Goal: Transaction & Acquisition: Purchase product/service

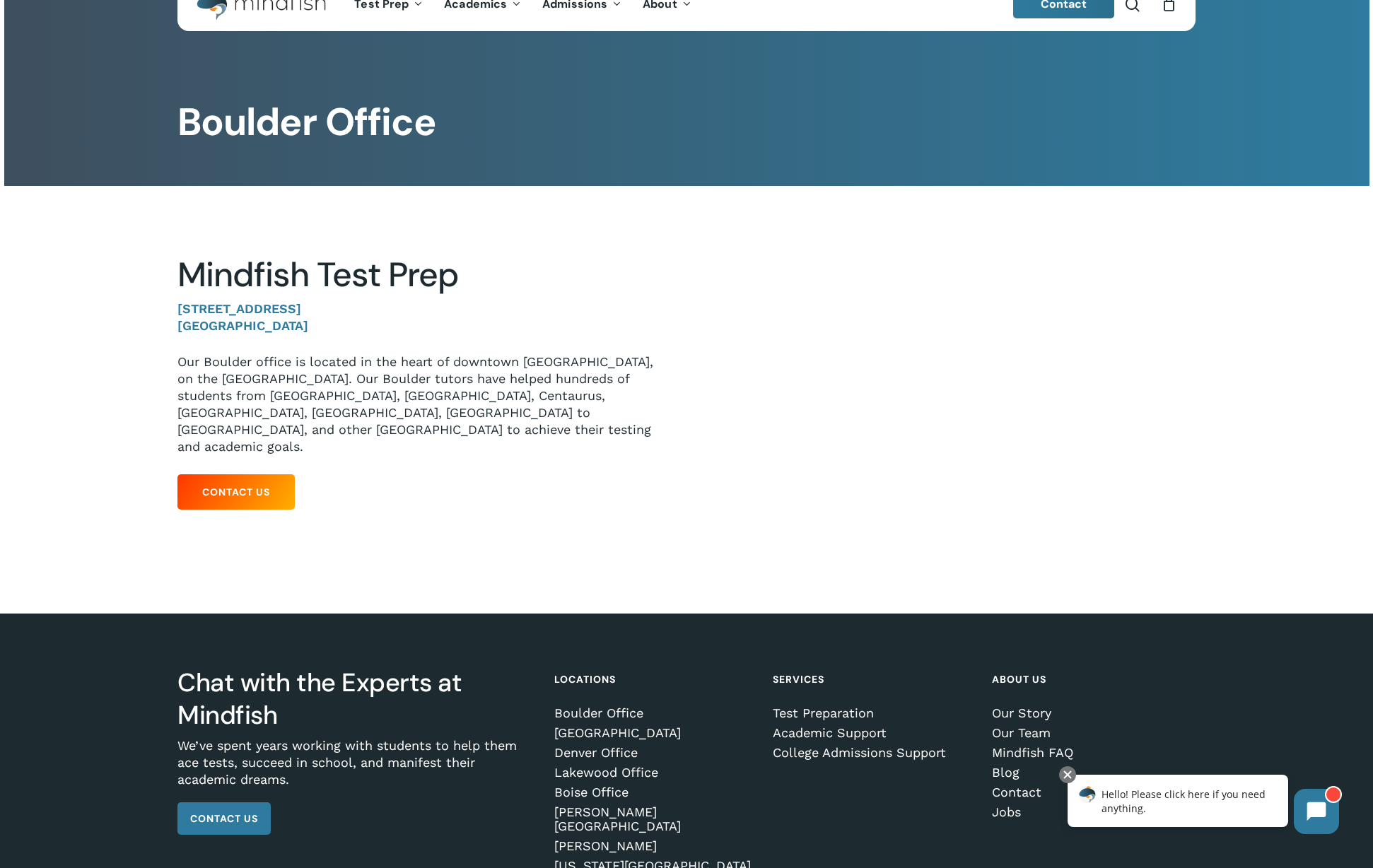
scroll to position [103, 0]
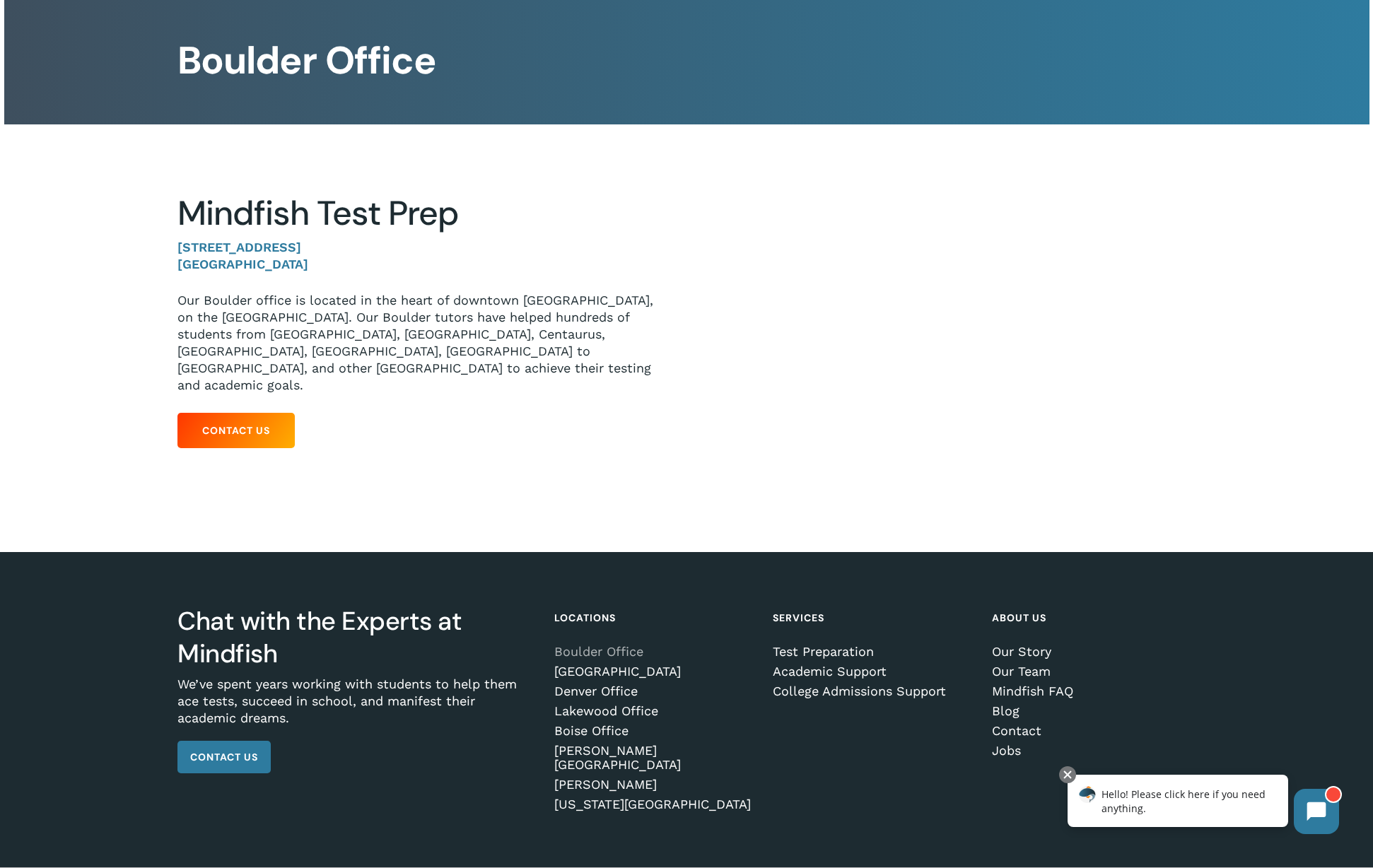
click at [583, 645] on link "Boulder Office" at bounding box center [653, 651] width 198 height 14
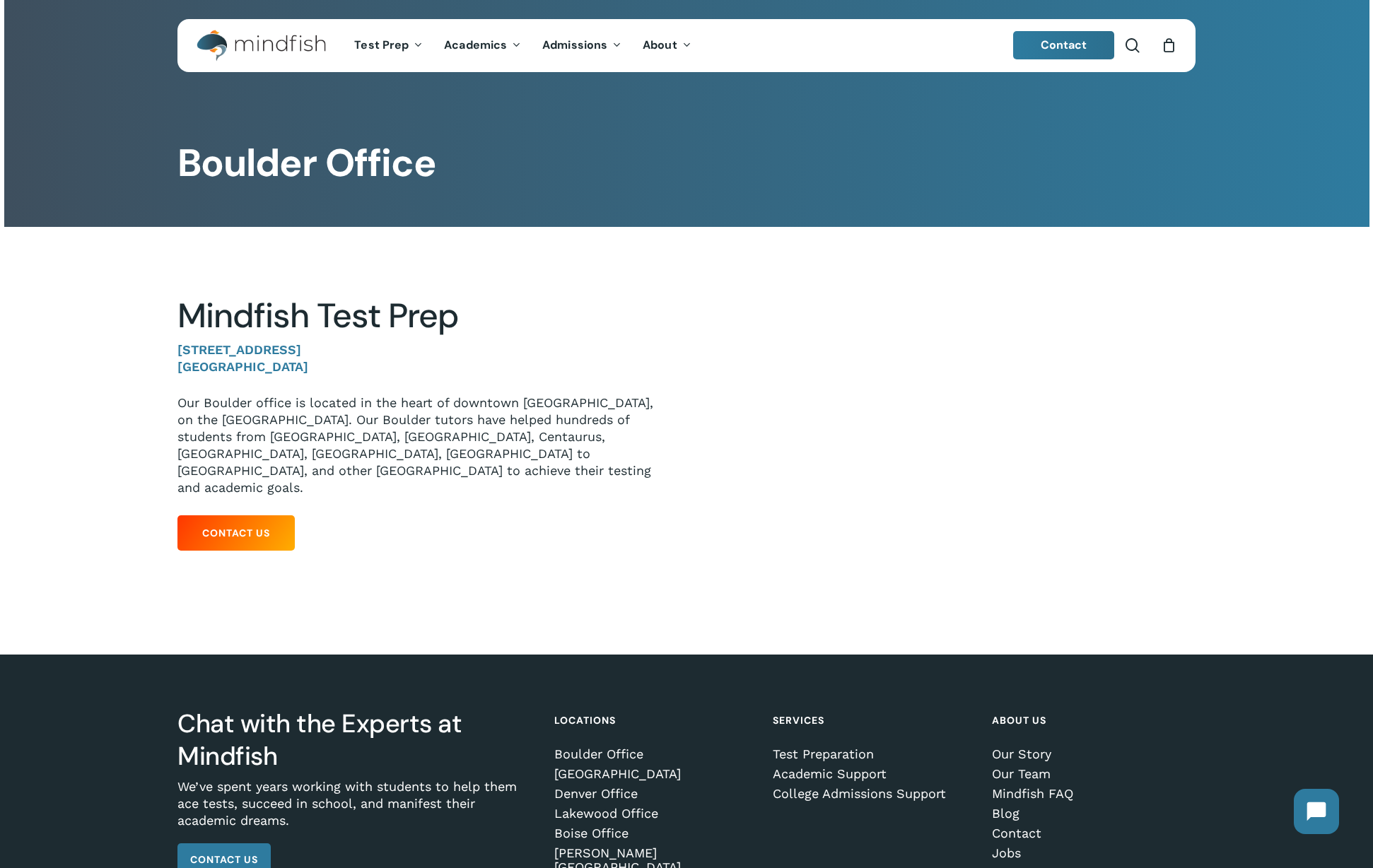
click at [264, 43] on img "Main Menu" at bounding box center [255, 45] width 116 height 32
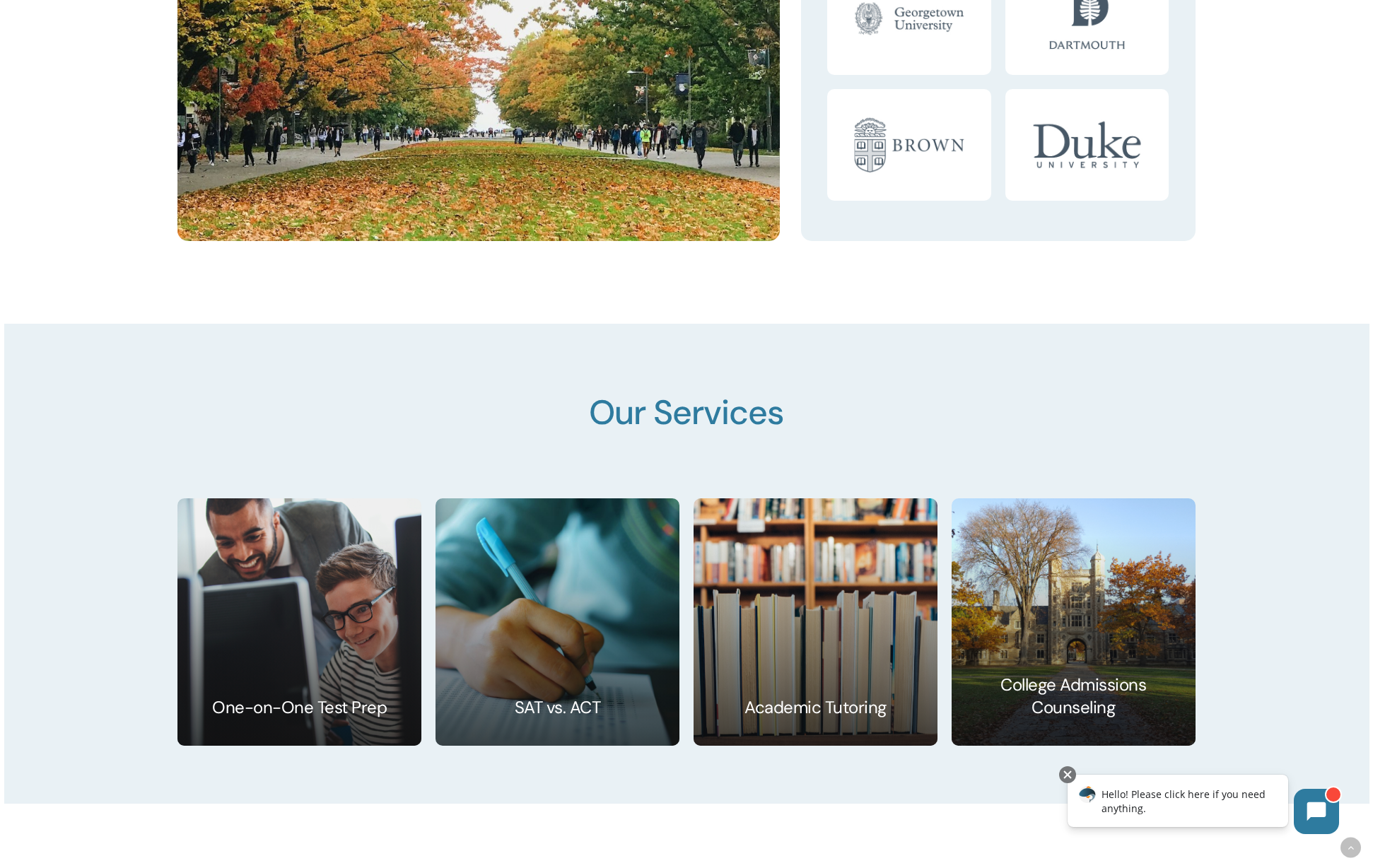
scroll to position [2349, 0]
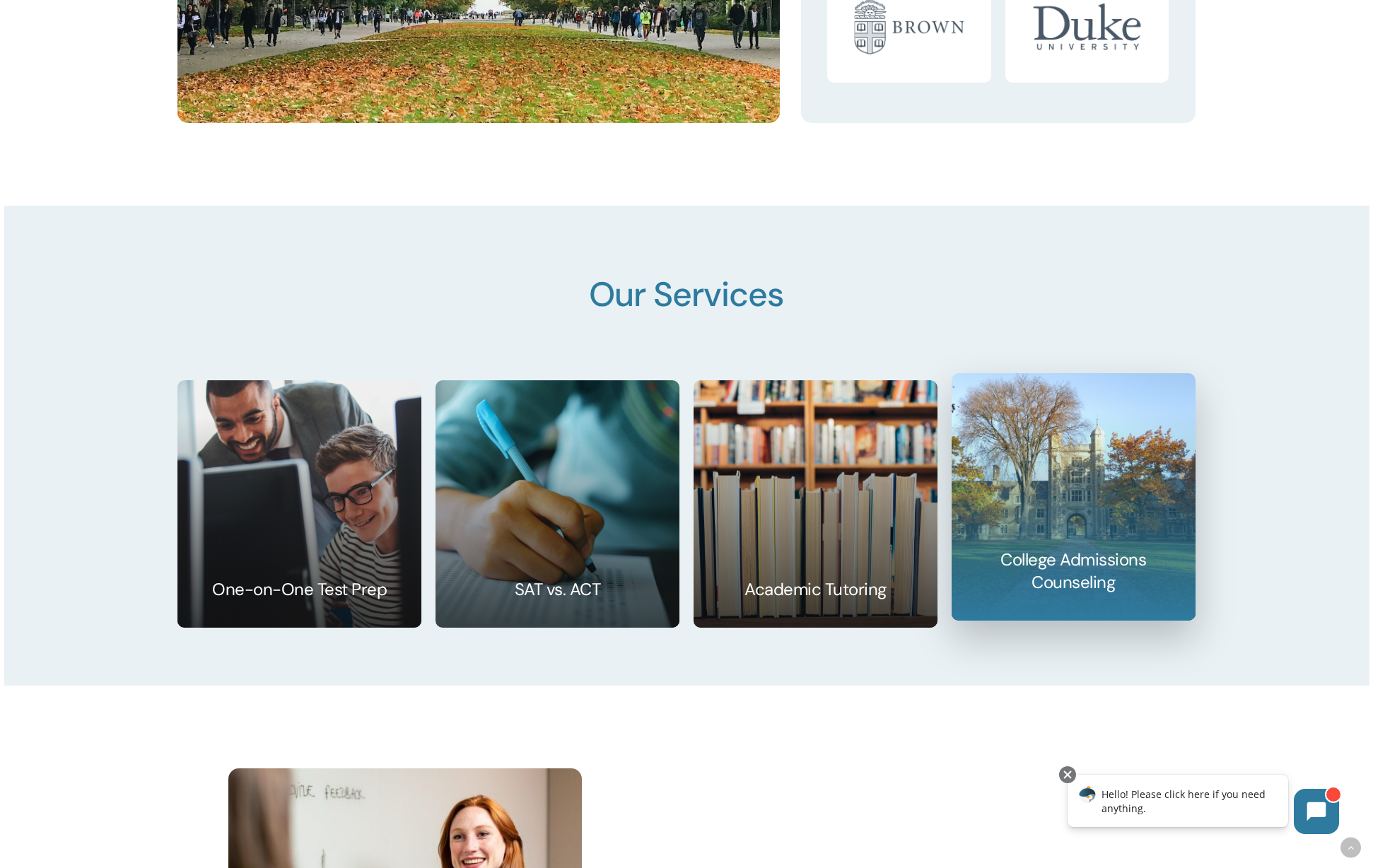
click at [1071, 476] on link at bounding box center [1074, 496] width 242 height 246
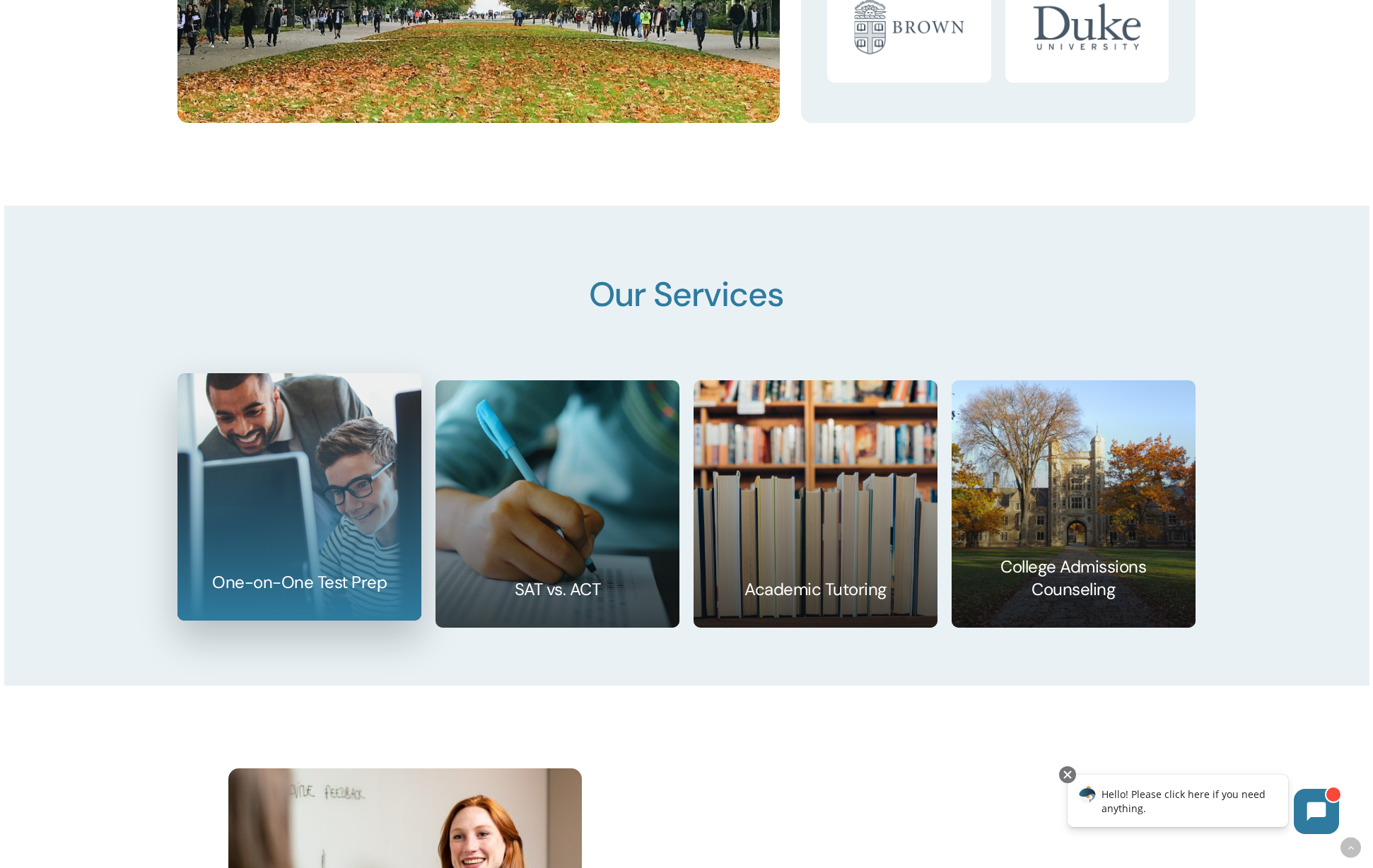
click at [272, 495] on link at bounding box center [299, 496] width 242 height 246
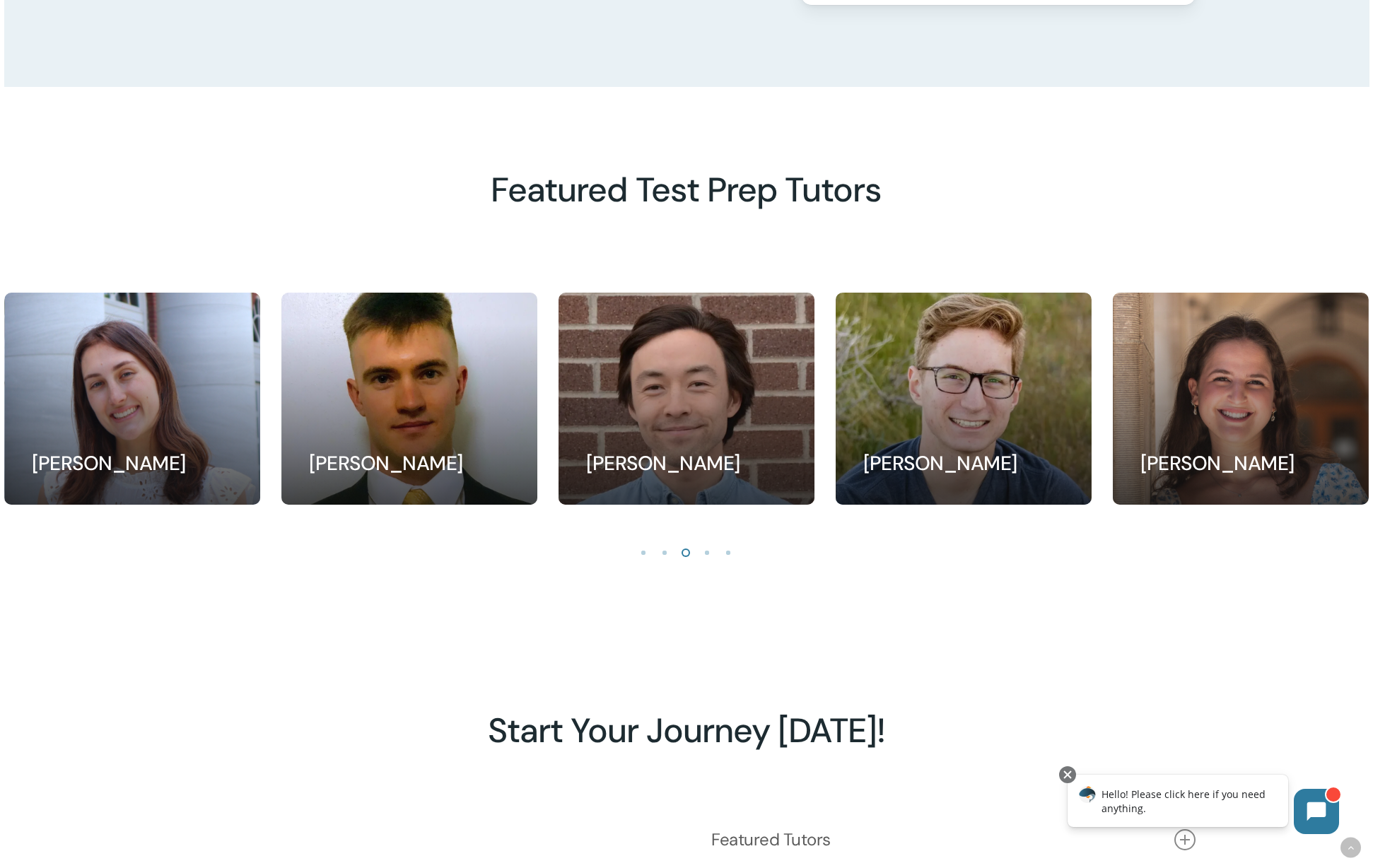
scroll to position [1293, 0]
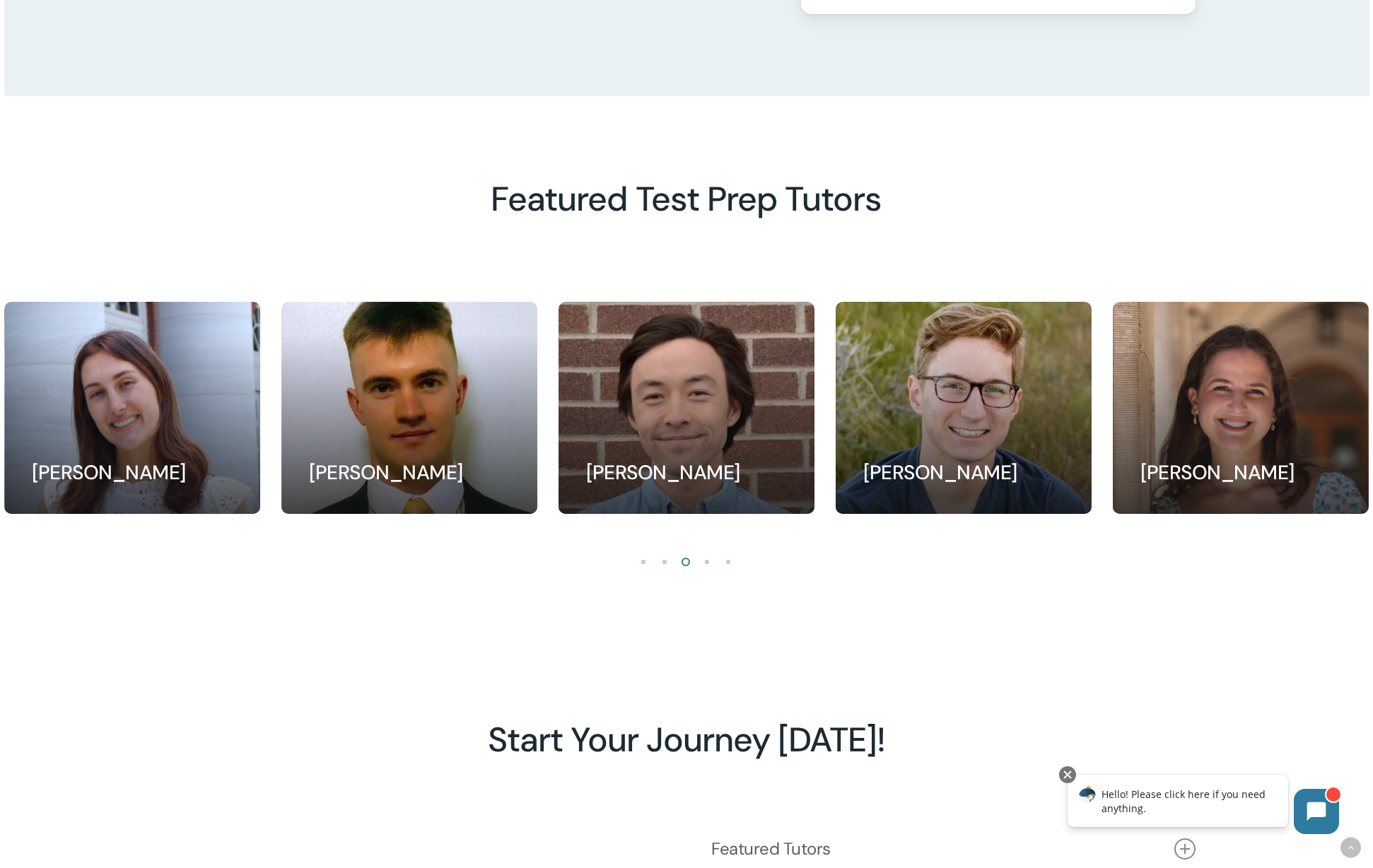
click at [644, 565] on li "Page dot 1" at bounding box center [644, 561] width 22 height 22
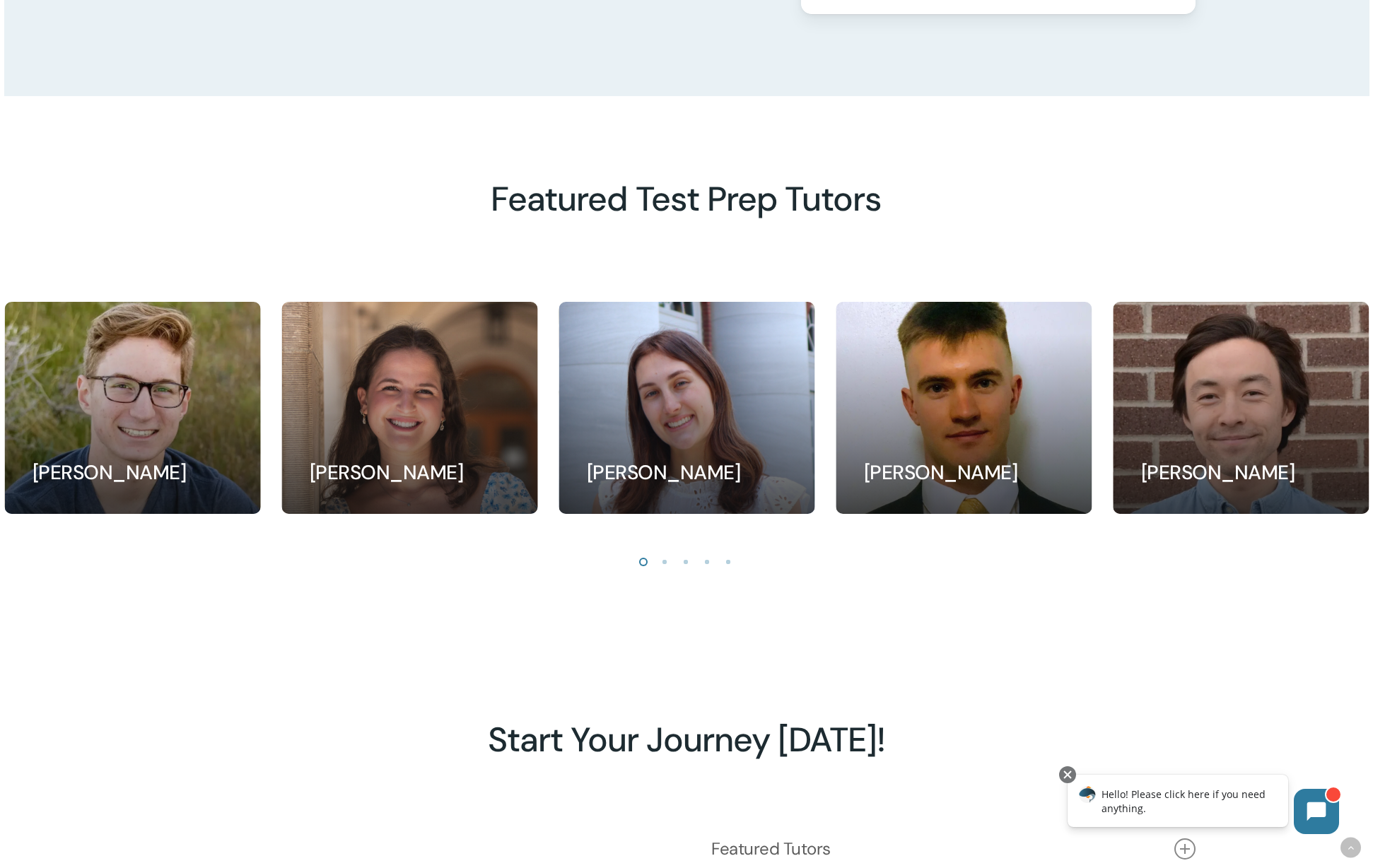
click at [664, 565] on li "Page dot 2" at bounding box center [665, 561] width 22 height 22
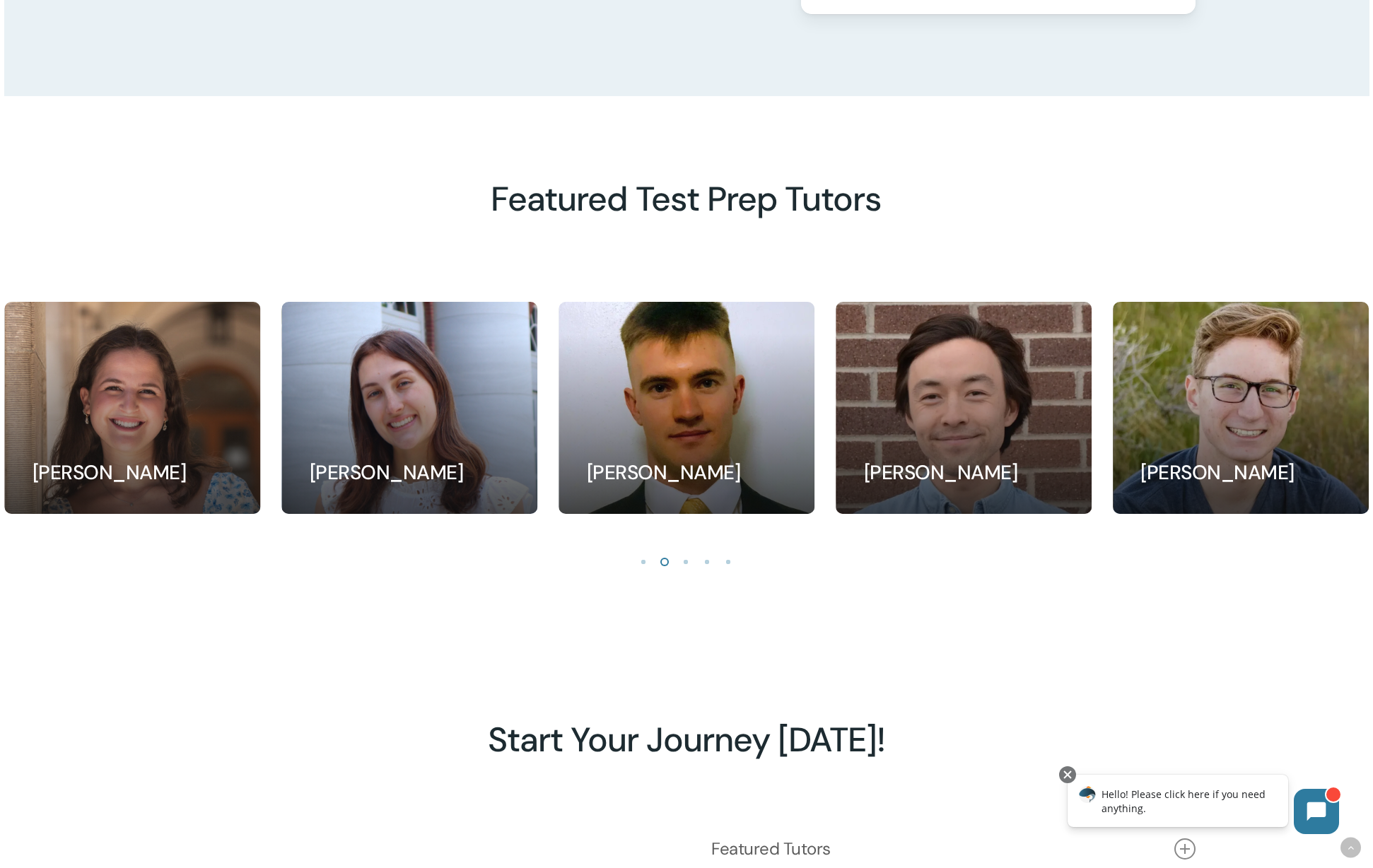
click at [687, 564] on li "Page dot 3" at bounding box center [686, 561] width 22 height 22
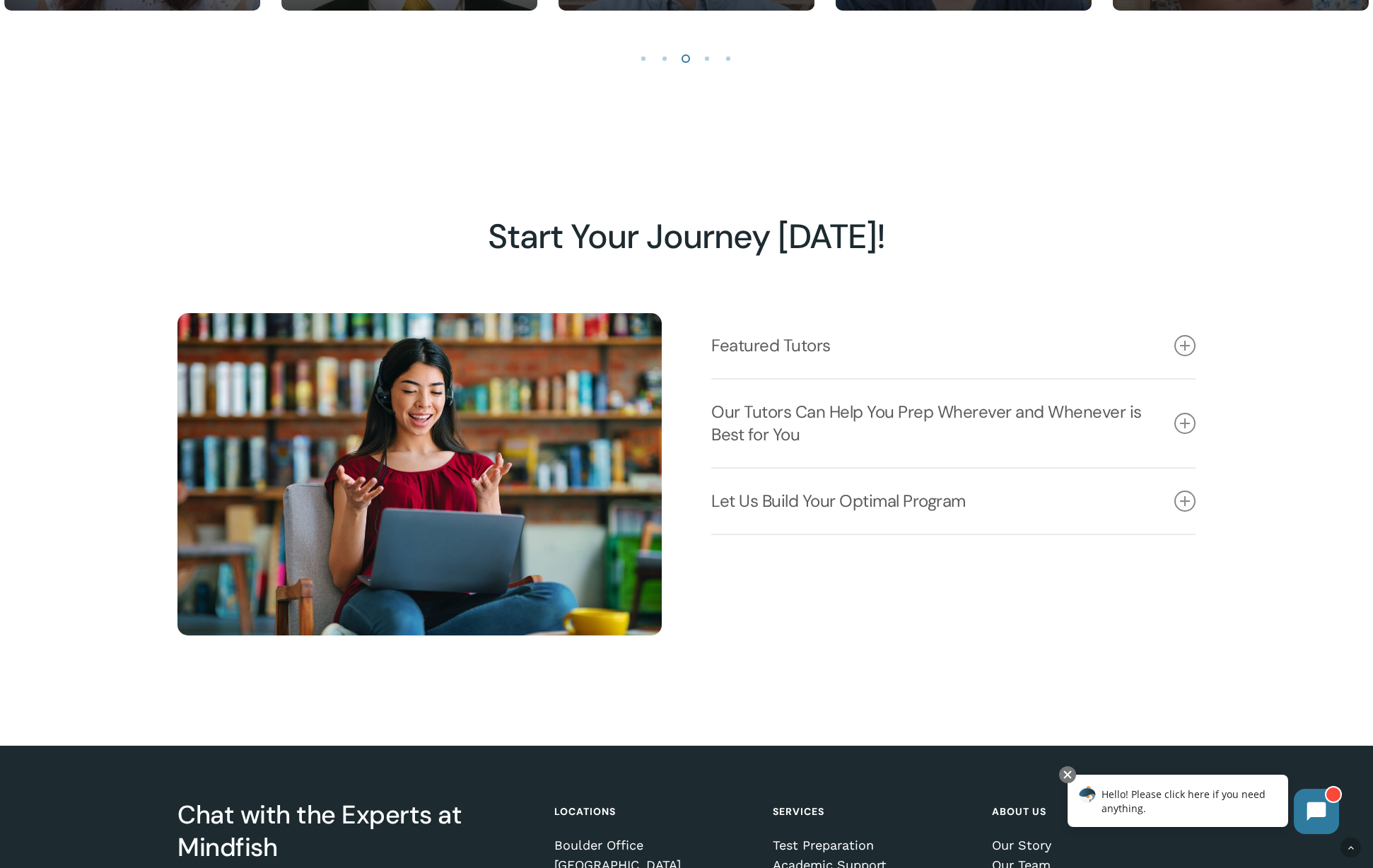
scroll to position [1836, 0]
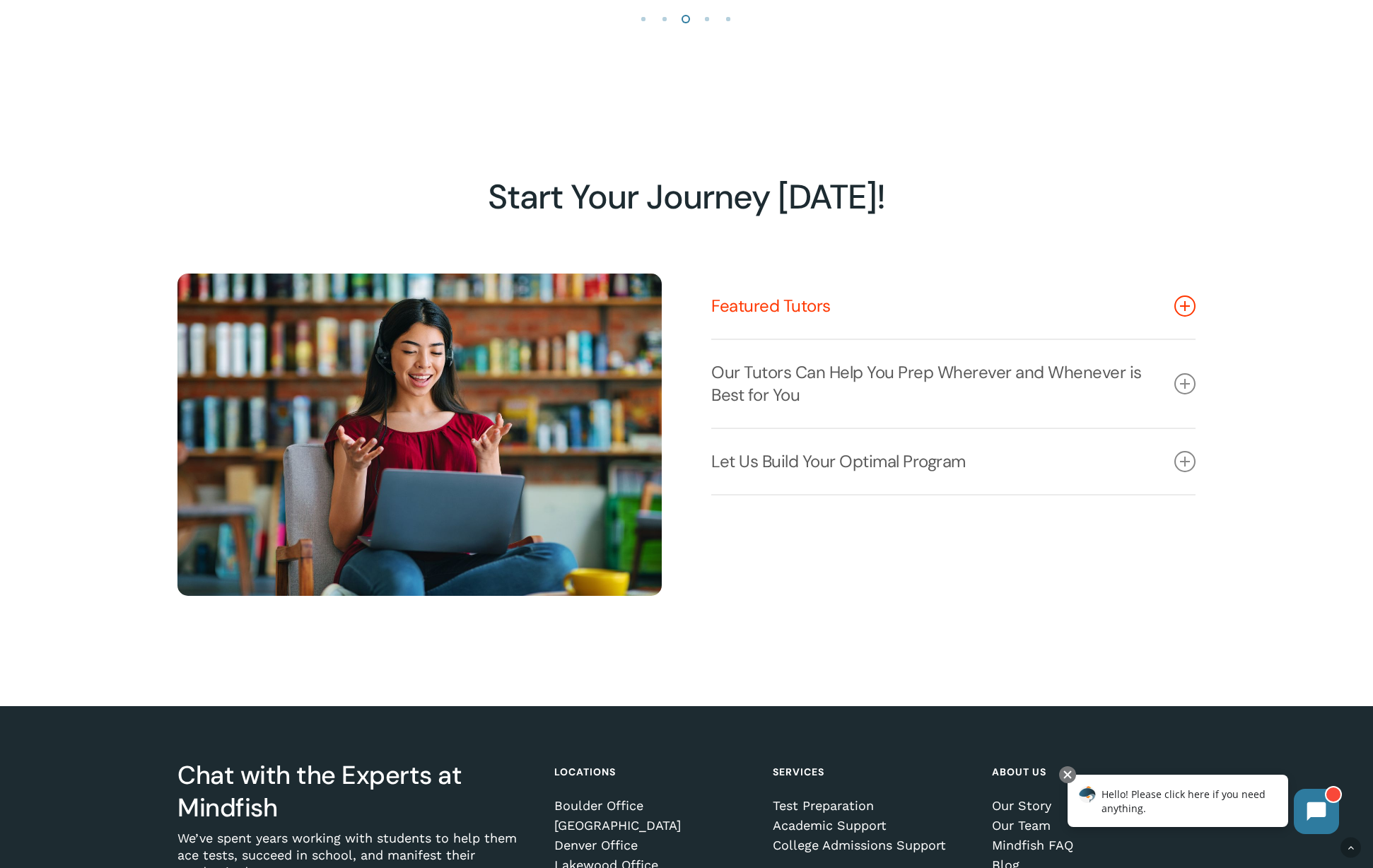
click at [1190, 313] on icon at bounding box center [1185, 305] width 22 height 22
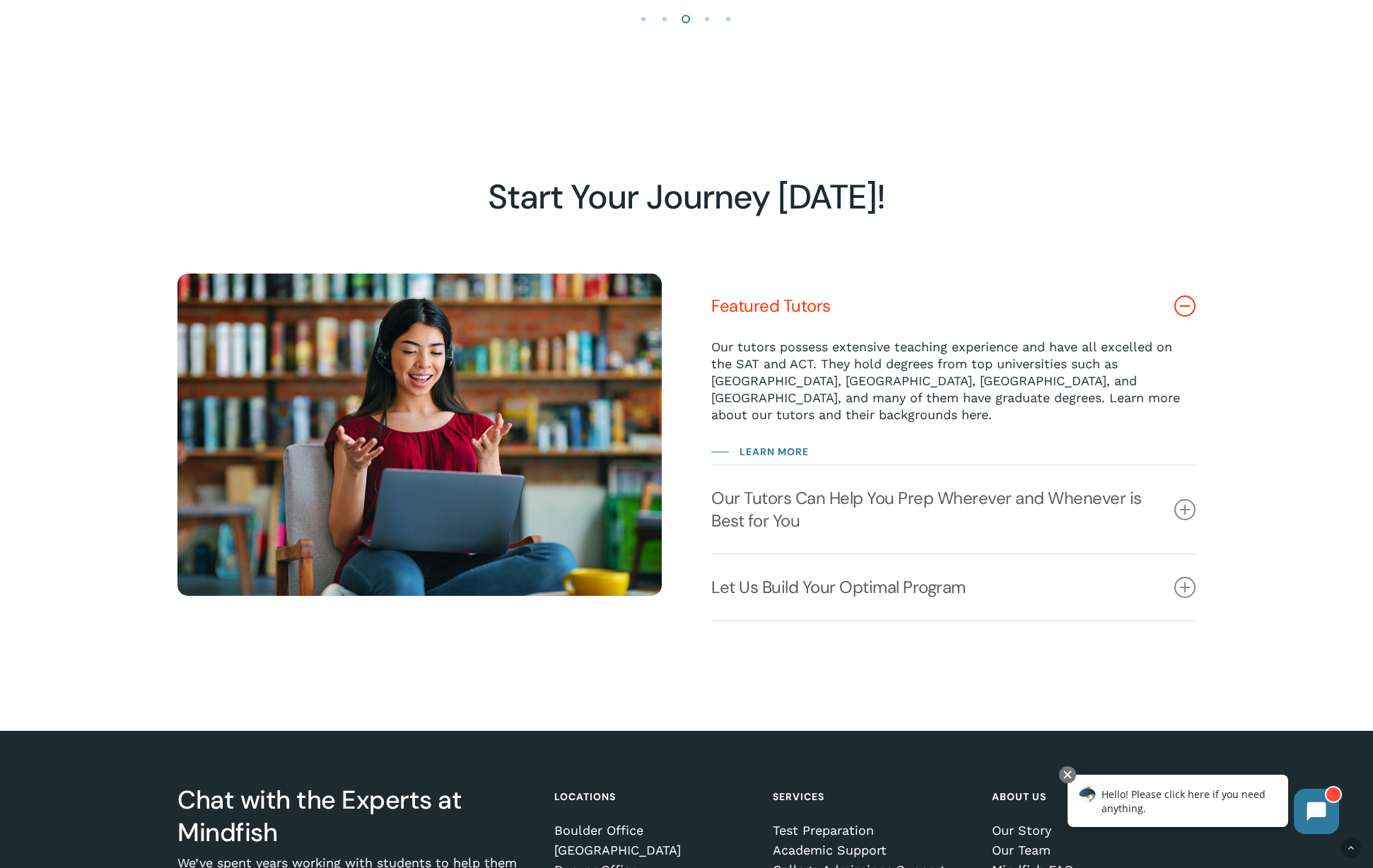
click at [1191, 313] on icon at bounding box center [1185, 305] width 22 height 22
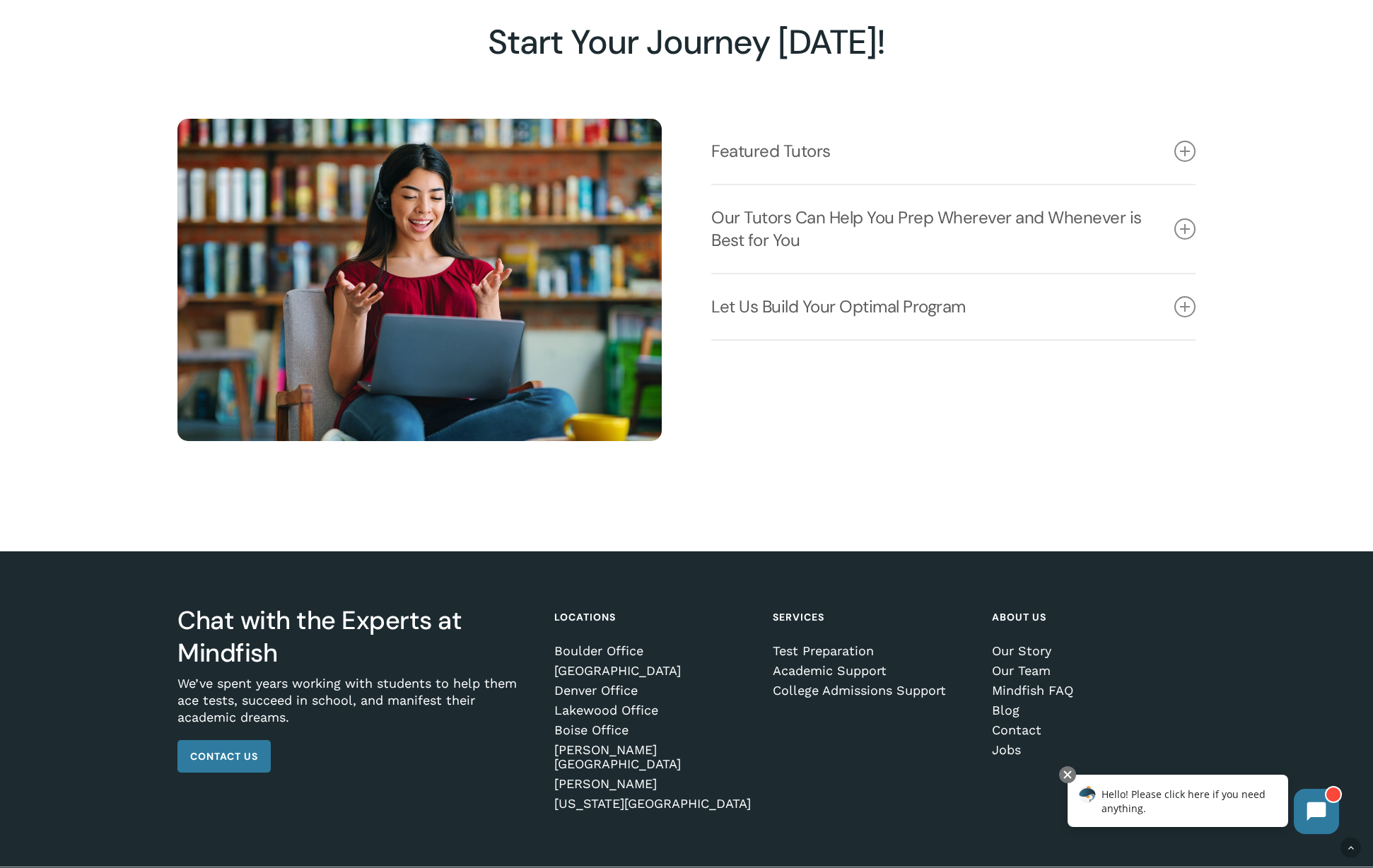
scroll to position [2029, 0]
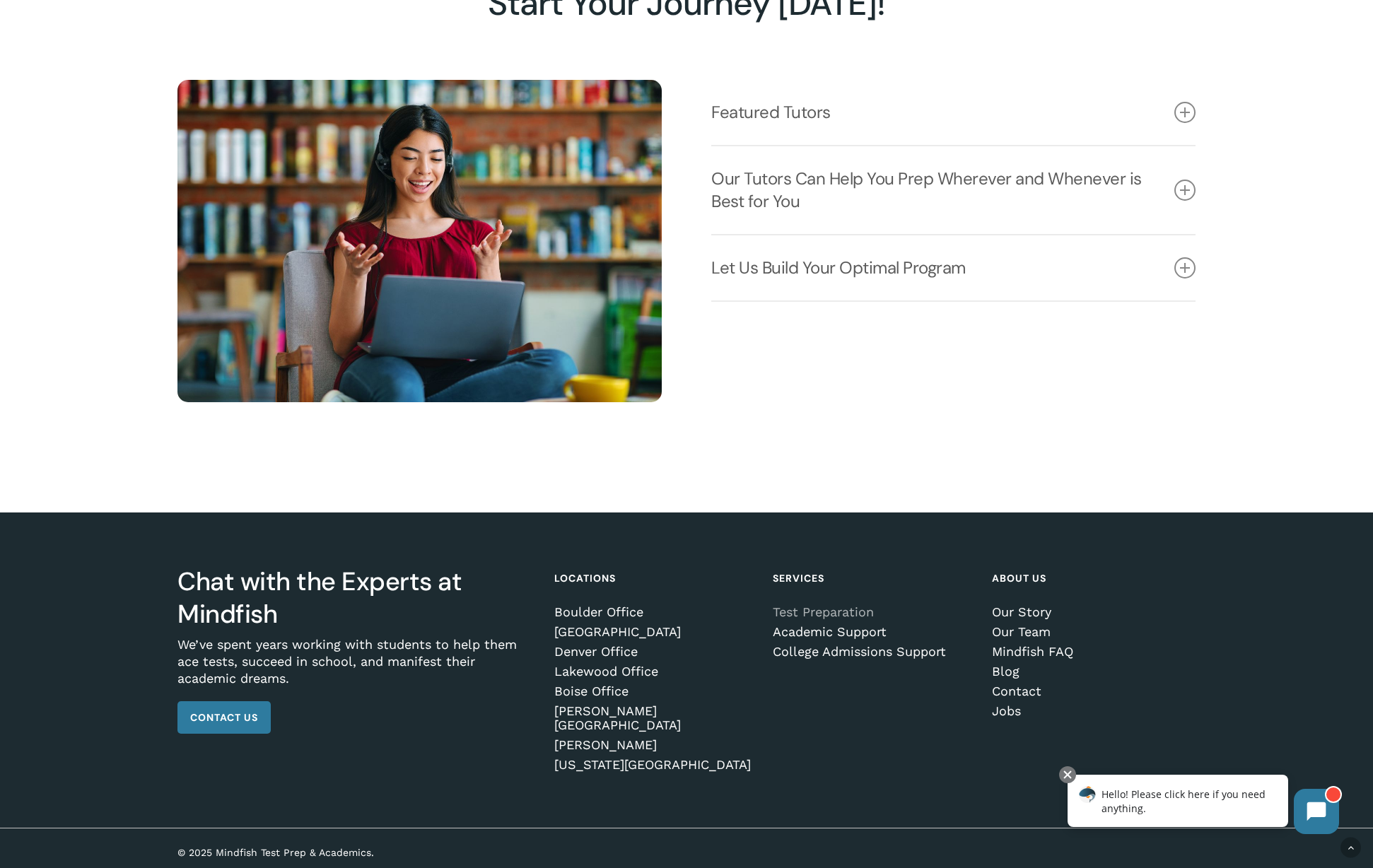
click at [829, 620] on link "Test Preparation" at bounding box center [872, 612] width 198 height 14
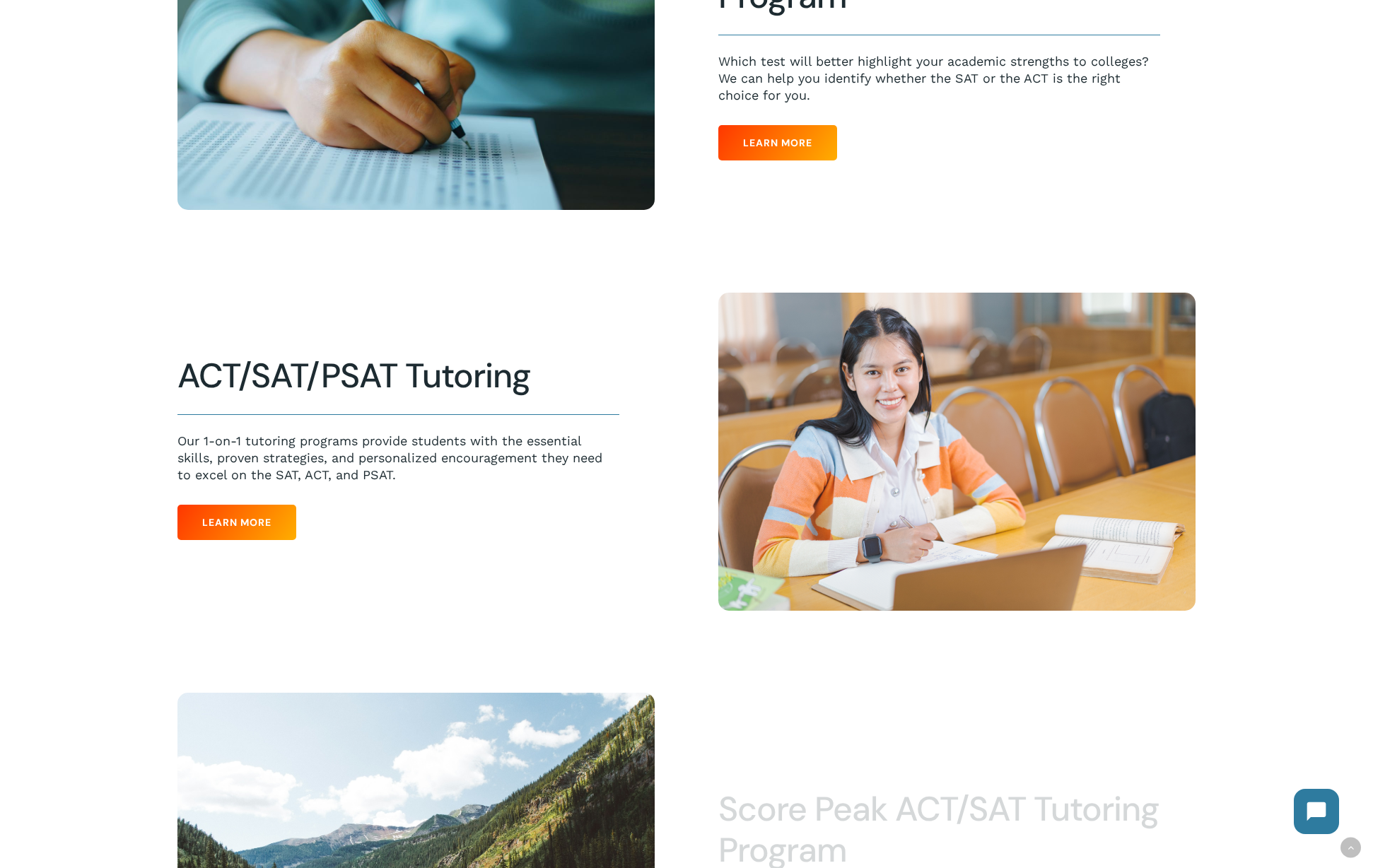
scroll to position [670, 0]
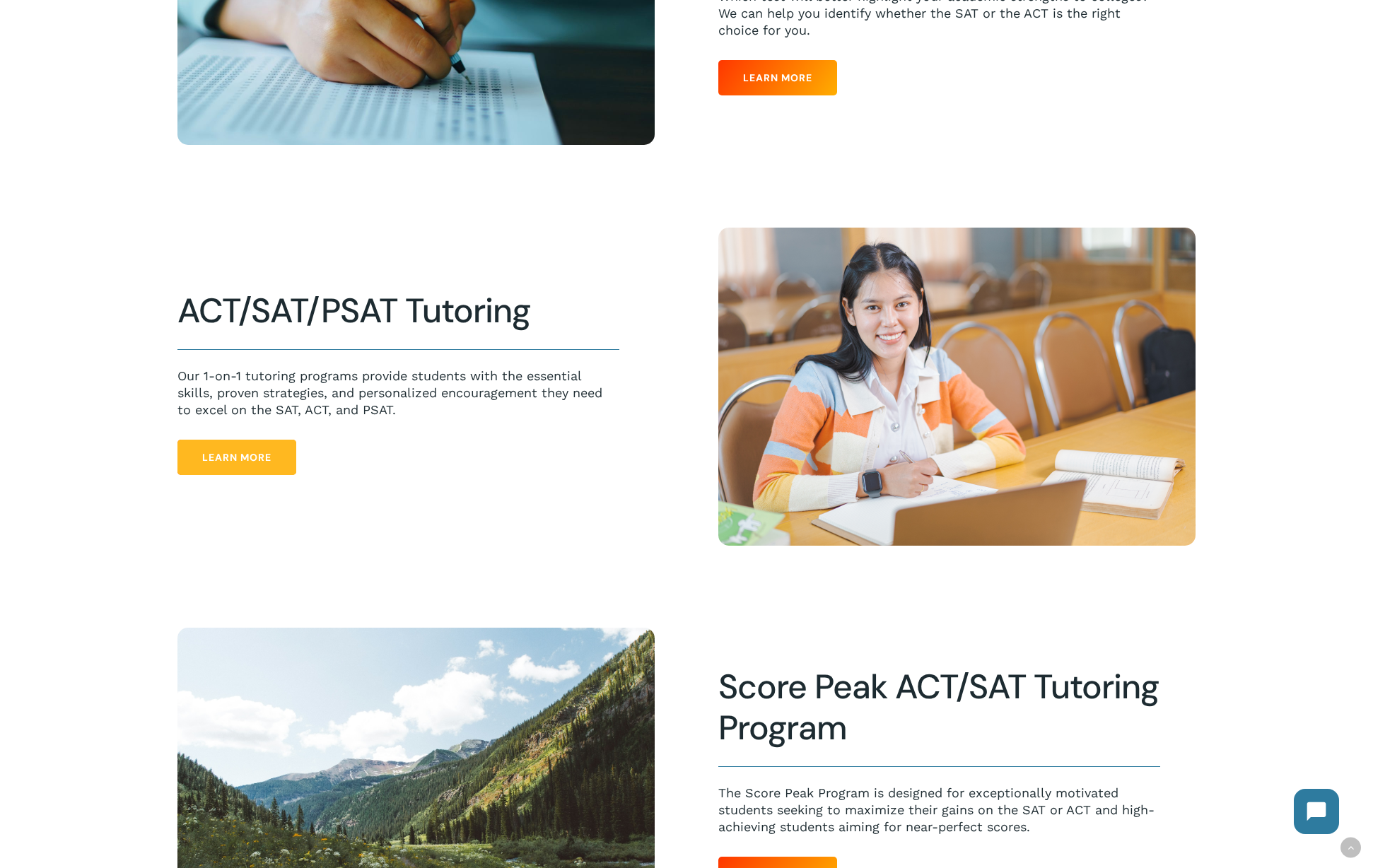
click at [215, 460] on span "Learn More" at bounding box center [236, 457] width 69 height 14
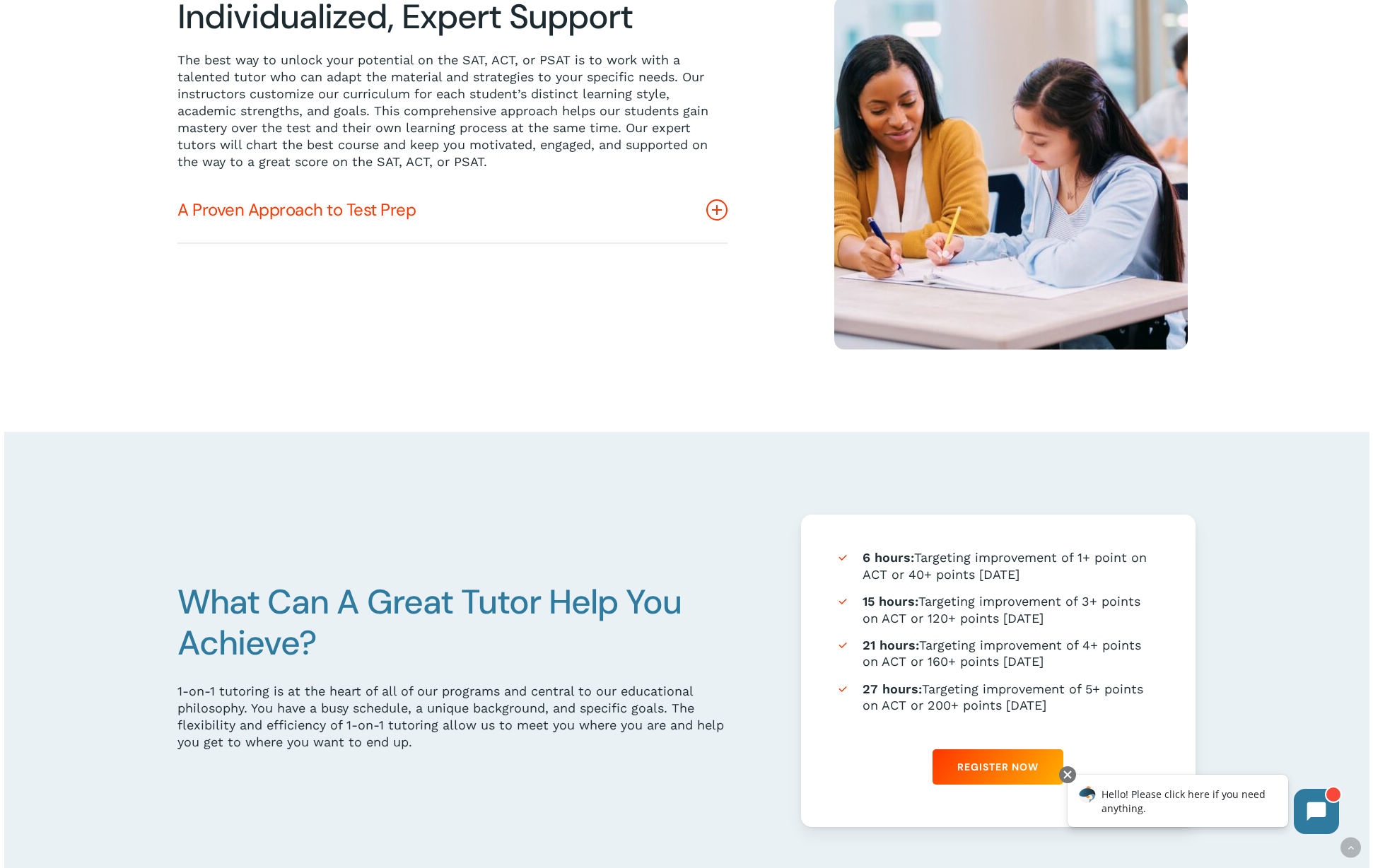
scroll to position [636, 0]
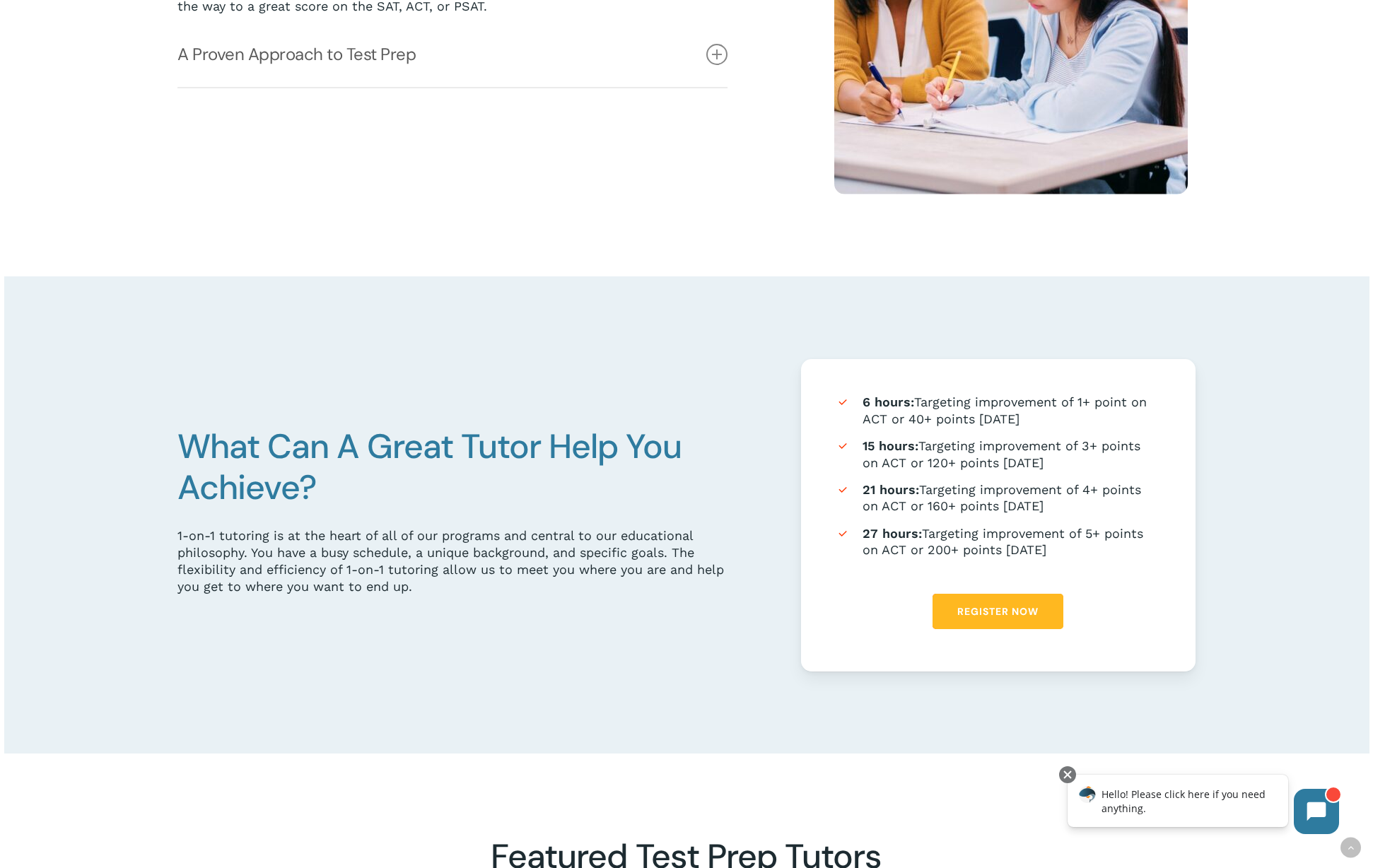
click at [998, 615] on span "Register Now" at bounding box center [998, 612] width 81 height 14
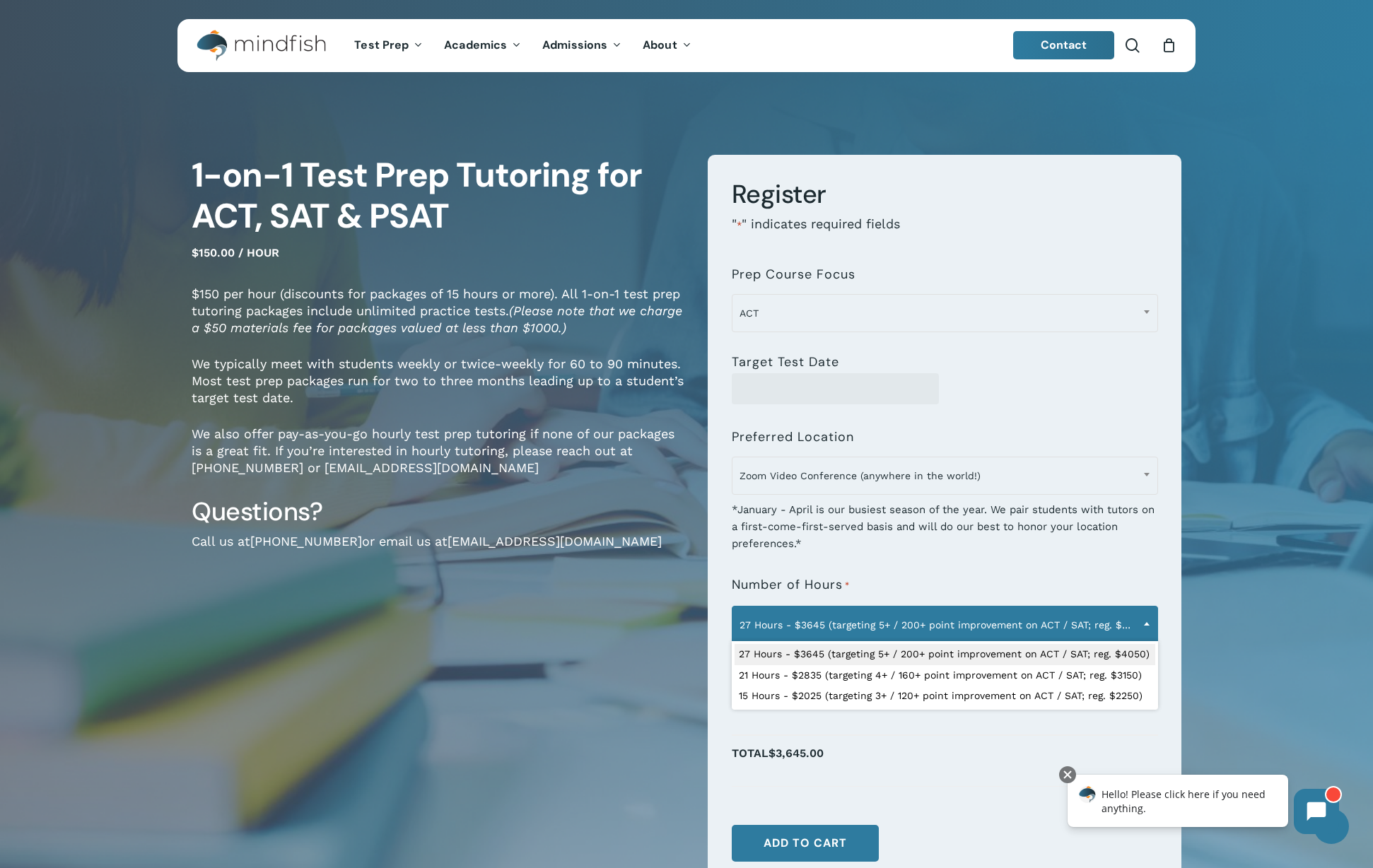
click at [1144, 623] on b at bounding box center [1147, 624] width 6 height 3
select select "**********"
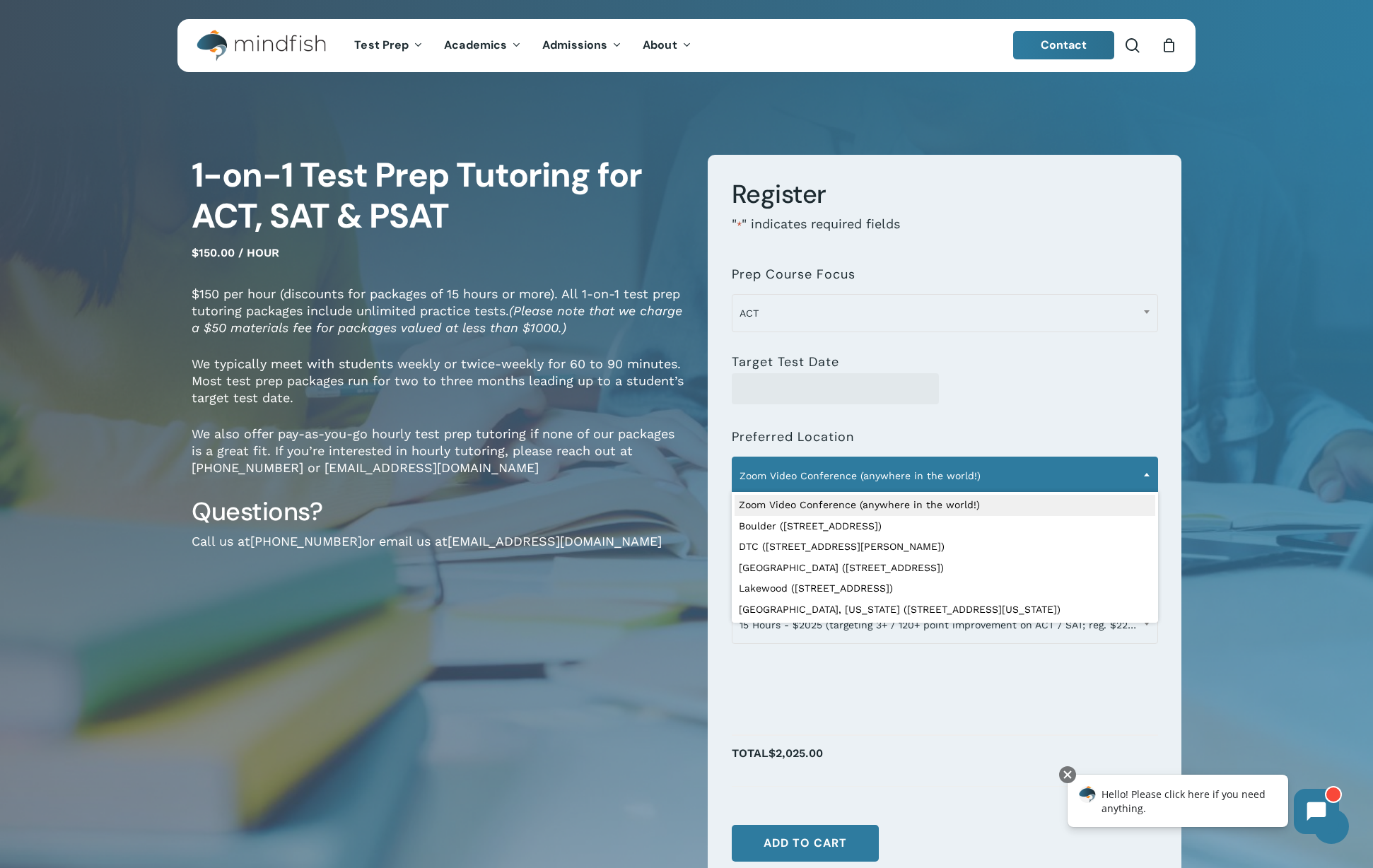
click at [1143, 477] on span at bounding box center [1147, 474] width 22 height 35
select select "**********"
